Goal: Obtain resource: Obtain resource

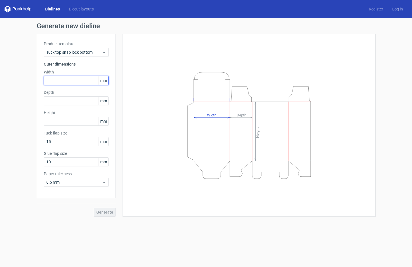
click at [82, 77] on input "text" at bounding box center [76, 80] width 65 height 9
type input "110"
click at [83, 97] on input "text" at bounding box center [76, 100] width 65 height 9
type input "47"
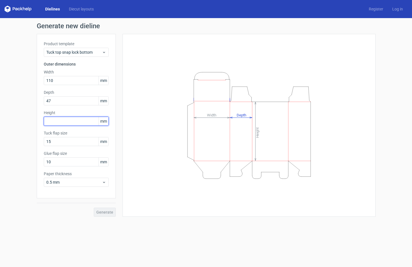
click at [83, 123] on input "text" at bounding box center [76, 121] width 65 height 9
type input "58"
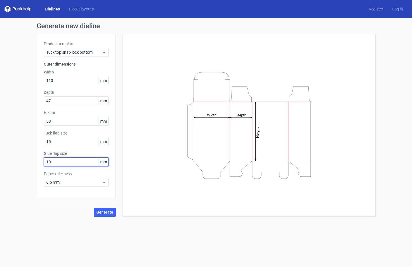
drag, startPoint x: 61, startPoint y: 158, endPoint x: 30, endPoint y: 159, distance: 31.4
click at [30, 159] on div "Generate new dieline Product template Tuck top snap lock bottom Outer dimension…" at bounding box center [206, 119] width 412 height 203
drag, startPoint x: 51, startPoint y: 162, endPoint x: 32, endPoint y: 163, distance: 19.5
click at [32, 163] on div "Generate new dieline Product template Tuck top snap lock bottom Outer dimension…" at bounding box center [206, 119] width 412 height 203
type input "13"
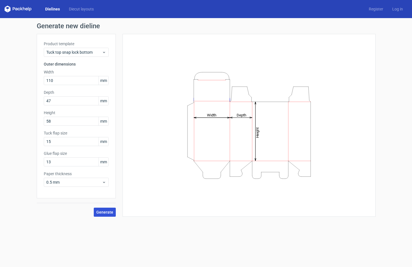
click at [101, 213] on span "Generate" at bounding box center [104, 212] width 17 height 4
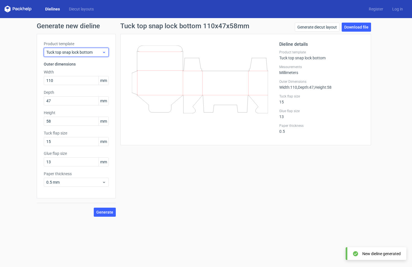
click at [102, 53] on icon at bounding box center [104, 52] width 4 height 5
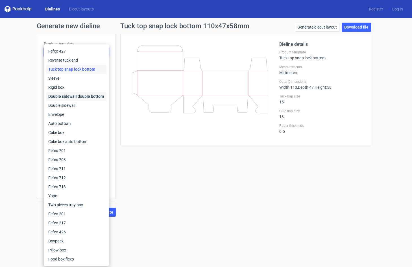
click at [74, 97] on div "Double sidewall double bottom" at bounding box center [76, 96] width 60 height 9
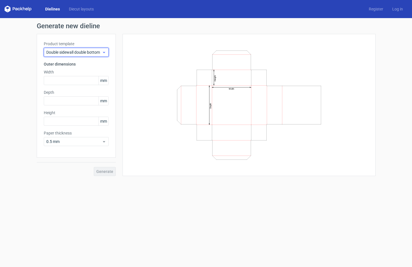
click at [82, 53] on span "Double sidewall double bottom" at bounding box center [74, 52] width 56 height 6
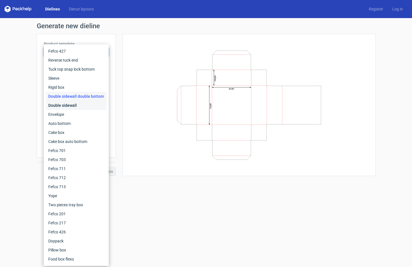
click at [78, 107] on div "Double sidewall" at bounding box center [76, 105] width 60 height 9
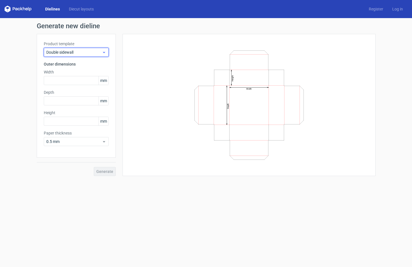
click at [94, 54] on span "Double sidewall" at bounding box center [74, 52] width 56 height 6
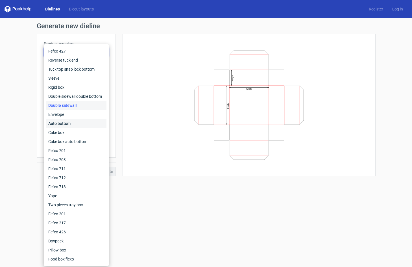
click at [74, 123] on div "Auto bottom" at bounding box center [76, 123] width 60 height 9
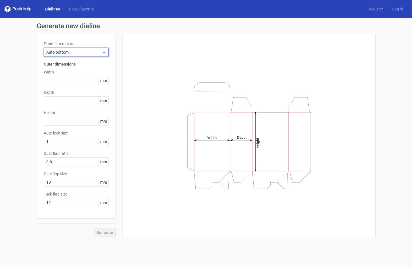
click at [85, 52] on span "Auto bottom" at bounding box center [74, 52] width 56 height 6
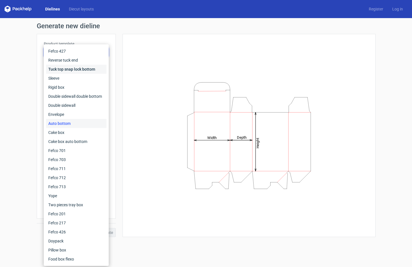
click at [85, 72] on div "Tuck top snap lock bottom" at bounding box center [76, 69] width 60 height 9
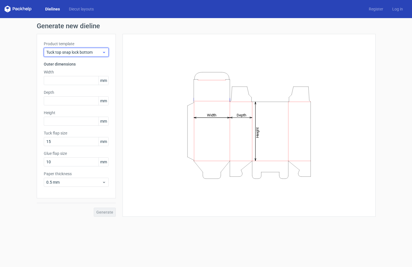
click at [87, 52] on span "Tuck top snap lock bottom" at bounding box center [74, 52] width 56 height 6
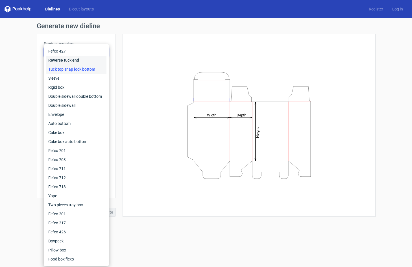
click at [86, 60] on div "Reverse tuck end" at bounding box center [76, 60] width 60 height 9
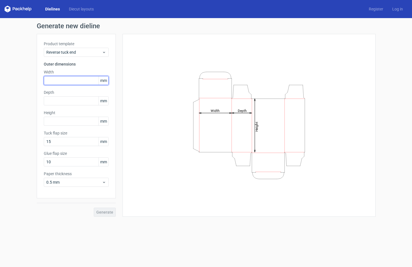
click at [72, 79] on input "text" at bounding box center [76, 80] width 65 height 9
type input "110"
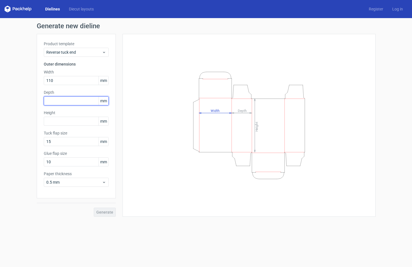
click at [80, 100] on input "text" at bounding box center [76, 100] width 65 height 9
type input "48"
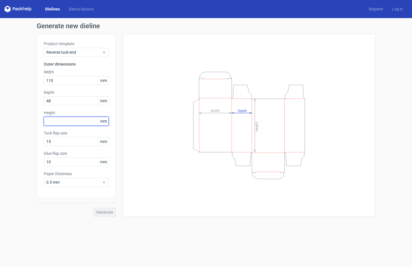
click at [85, 122] on input "text" at bounding box center [76, 121] width 65 height 9
type input "58"
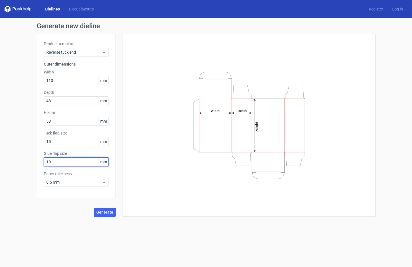
drag, startPoint x: 66, startPoint y: 162, endPoint x: 11, endPoint y: 162, distance: 55.0
click at [11, 162] on div "Generate new dieline Product template Reverse tuck end Outer dimensions Width 1…" at bounding box center [206, 119] width 412 height 203
type input "13"
click at [104, 210] on button "Generate" at bounding box center [105, 211] width 22 height 9
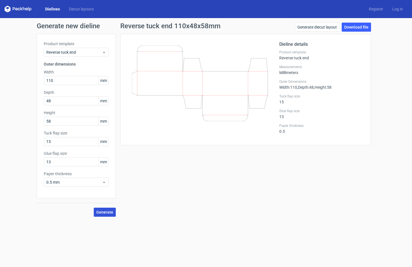
click at [106, 214] on button "Generate" at bounding box center [105, 211] width 22 height 9
click at [354, 25] on link "Download file" at bounding box center [355, 27] width 29 height 9
